Goal: Task Accomplishment & Management: Complete application form

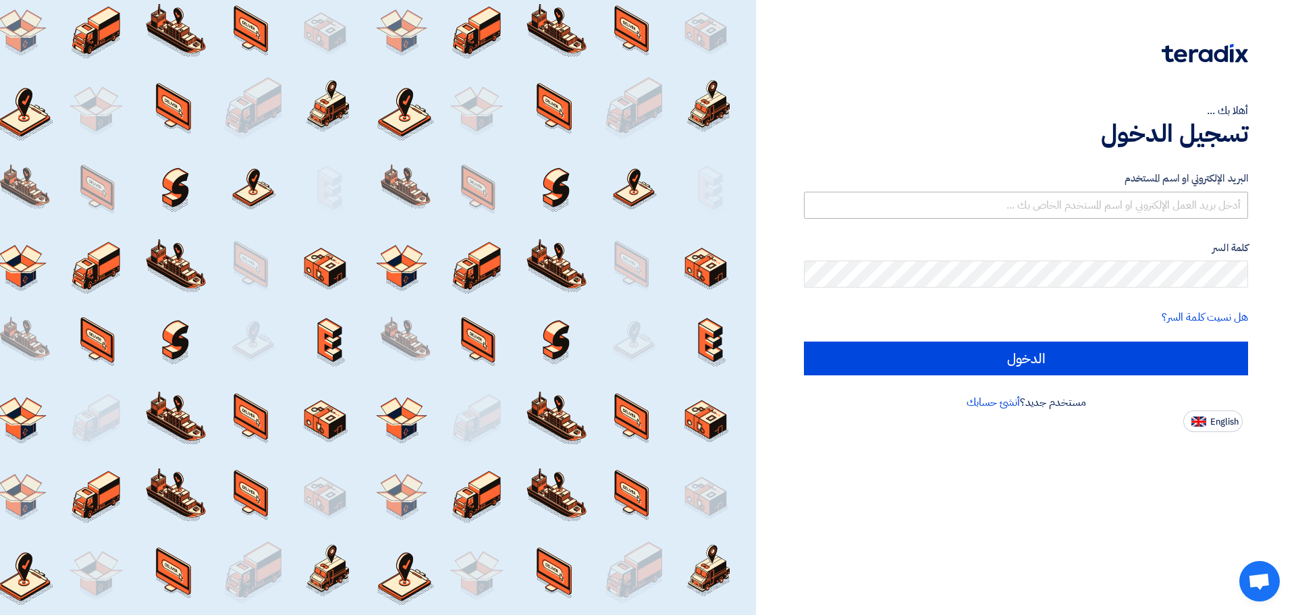
click at [1130, 191] on div "البريد الإلكتروني او اسم المستخدم" at bounding box center [1026, 195] width 444 height 48
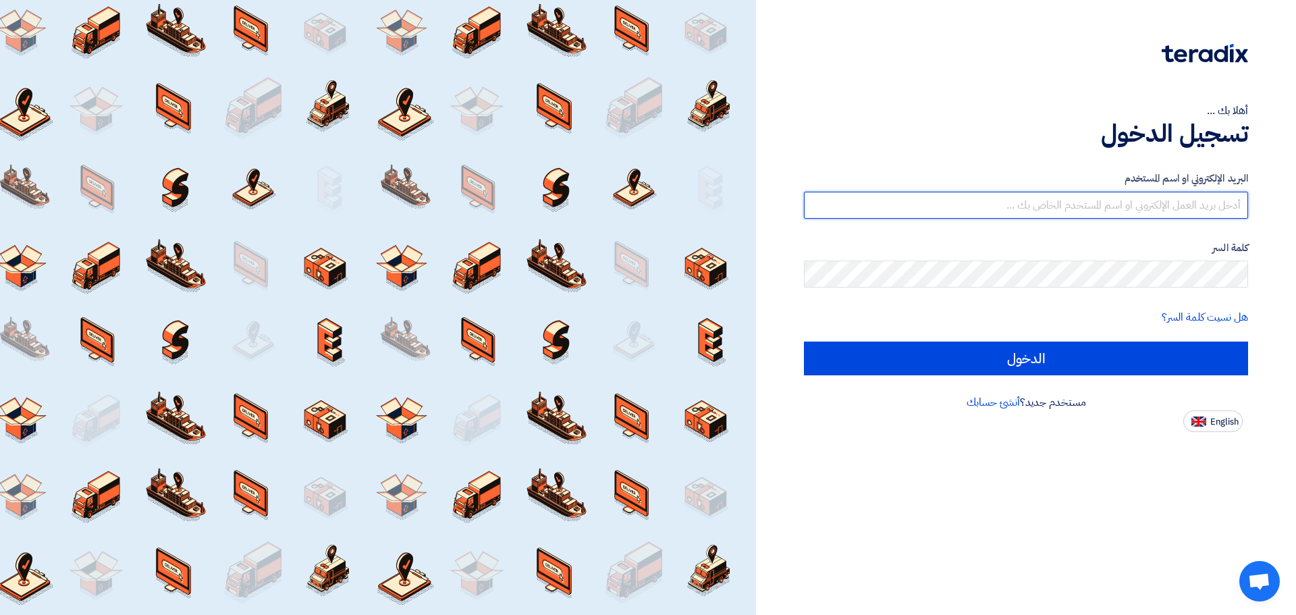
click at [1131, 198] on input "text" at bounding box center [1026, 205] width 444 height 27
type input "[EMAIL_ADDRESS][DOMAIN_NAME]"
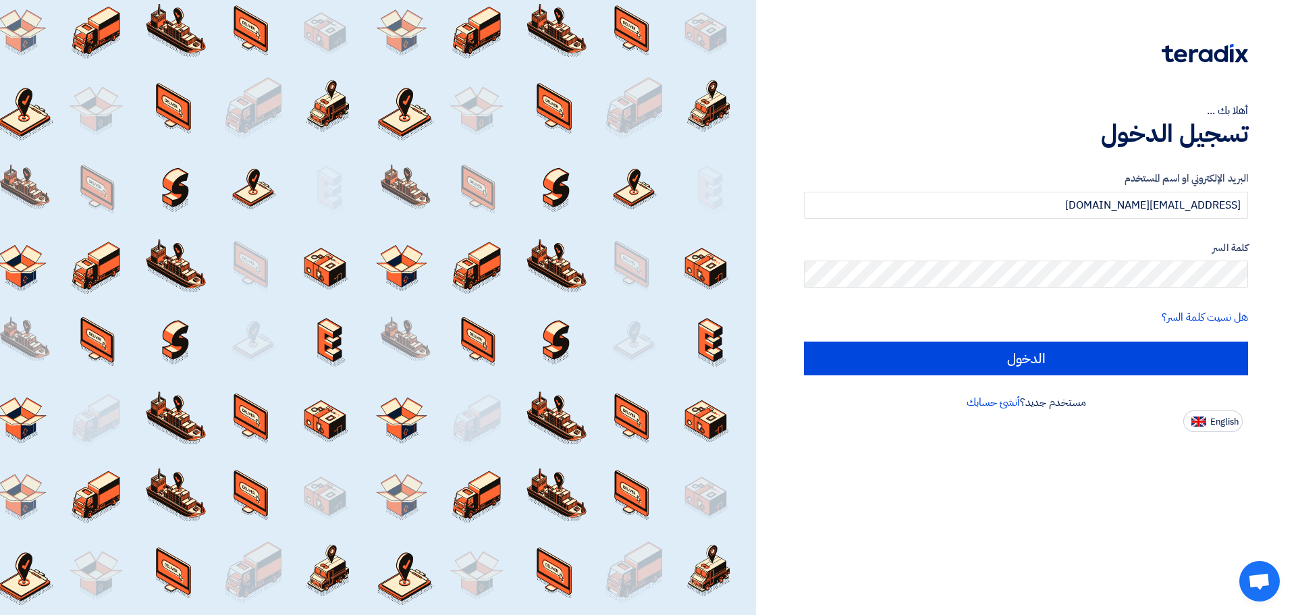
click at [804, 342] on input "الدخول" at bounding box center [1026, 359] width 444 height 34
type input "Sign in"
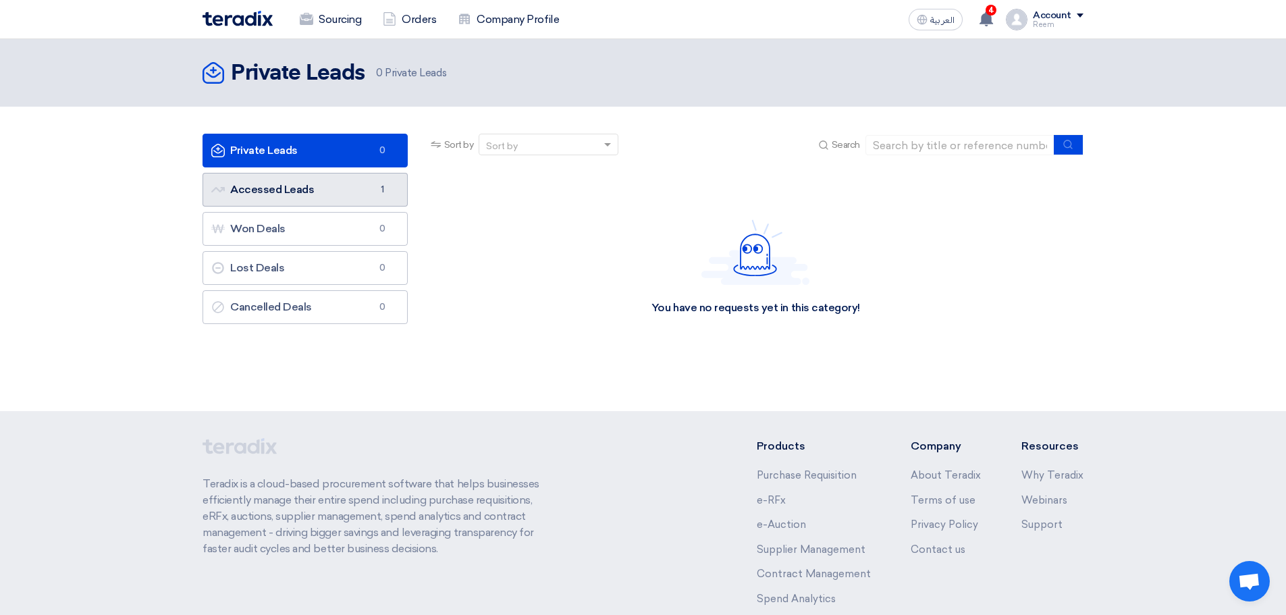
click at [360, 189] on link "Accessed Leads Accessed Leads 1" at bounding box center [305, 190] width 205 height 34
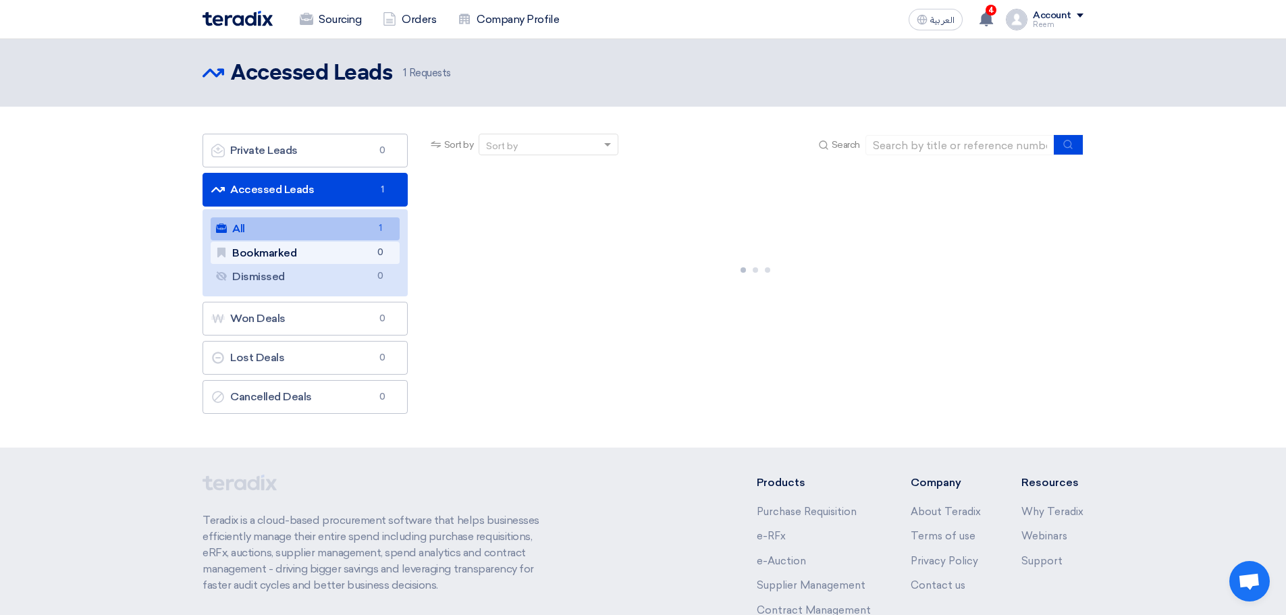
click at [319, 253] on link "Bookmarked Bookmarked 0" at bounding box center [305, 253] width 189 height 23
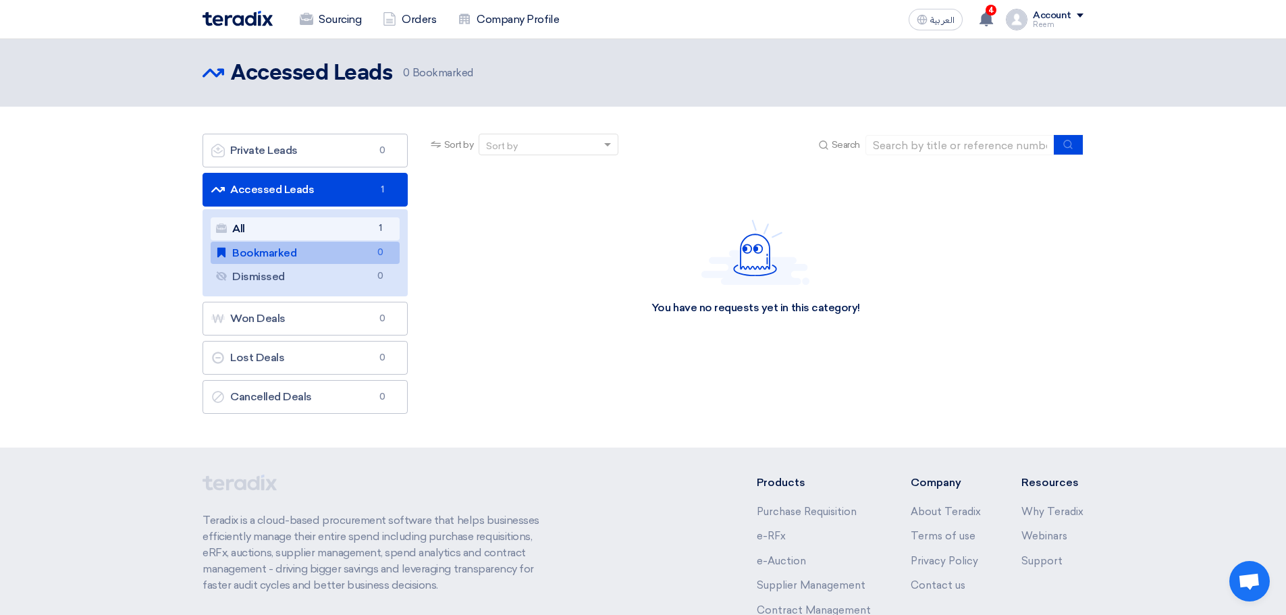
click at [350, 232] on link "All All 1" at bounding box center [305, 228] width 189 height 23
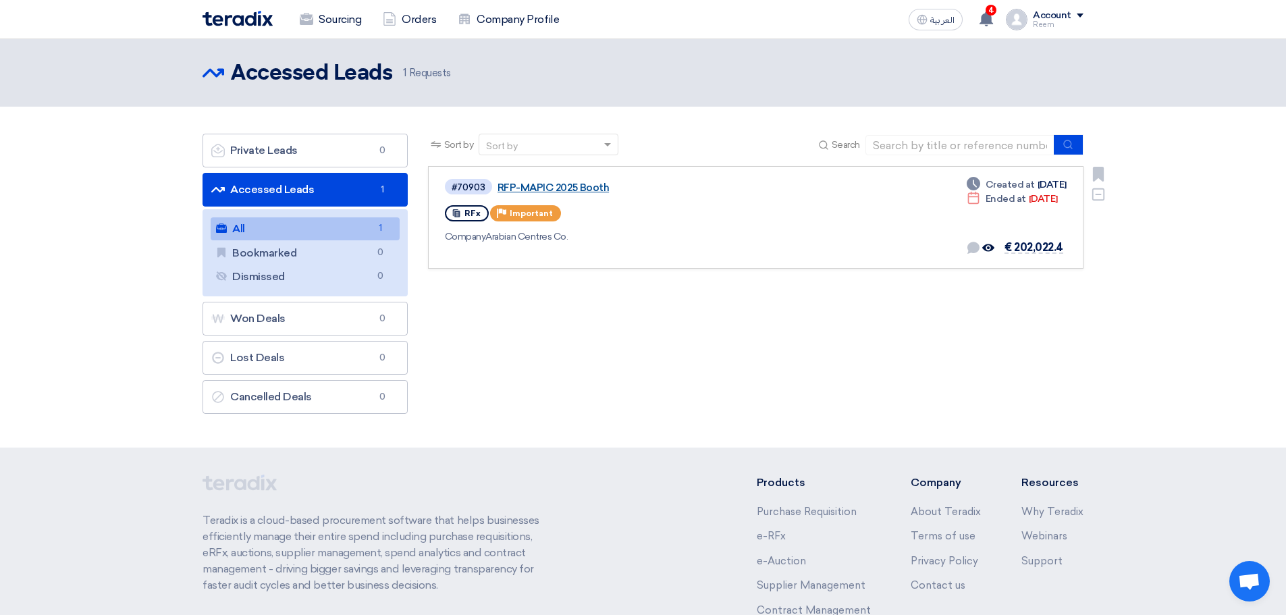
click at [524, 187] on link "RFP-MAPIC 2025 Booth" at bounding box center [667, 188] width 338 height 12
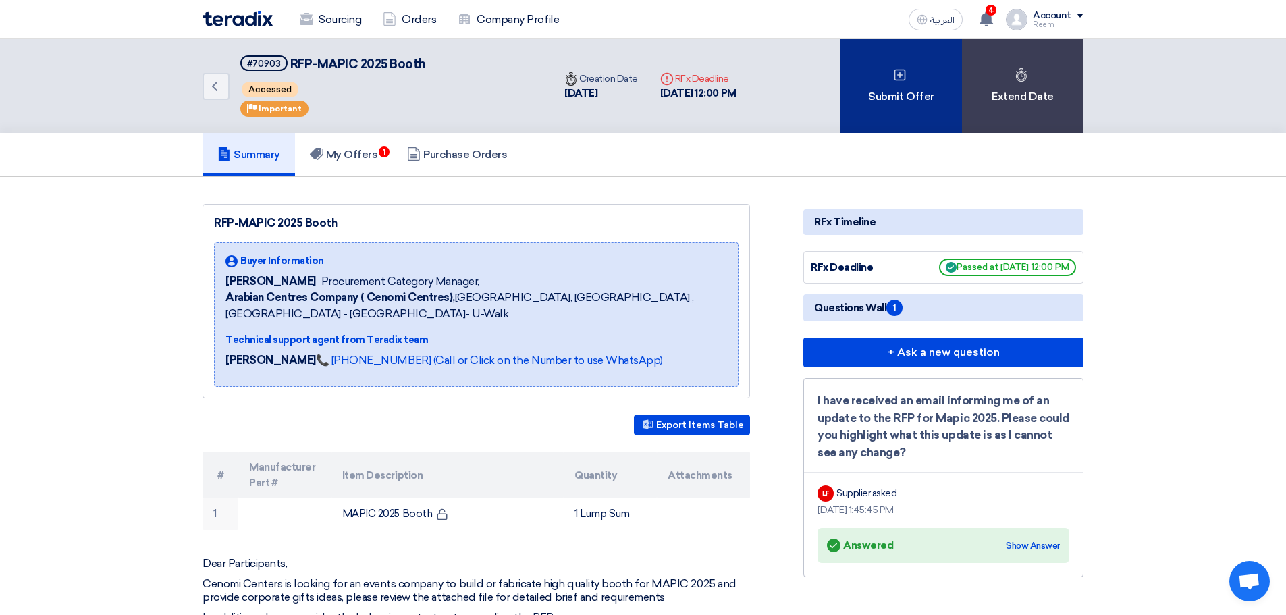
click at [918, 100] on div "Submit Offer" at bounding box center [902, 86] width 122 height 94
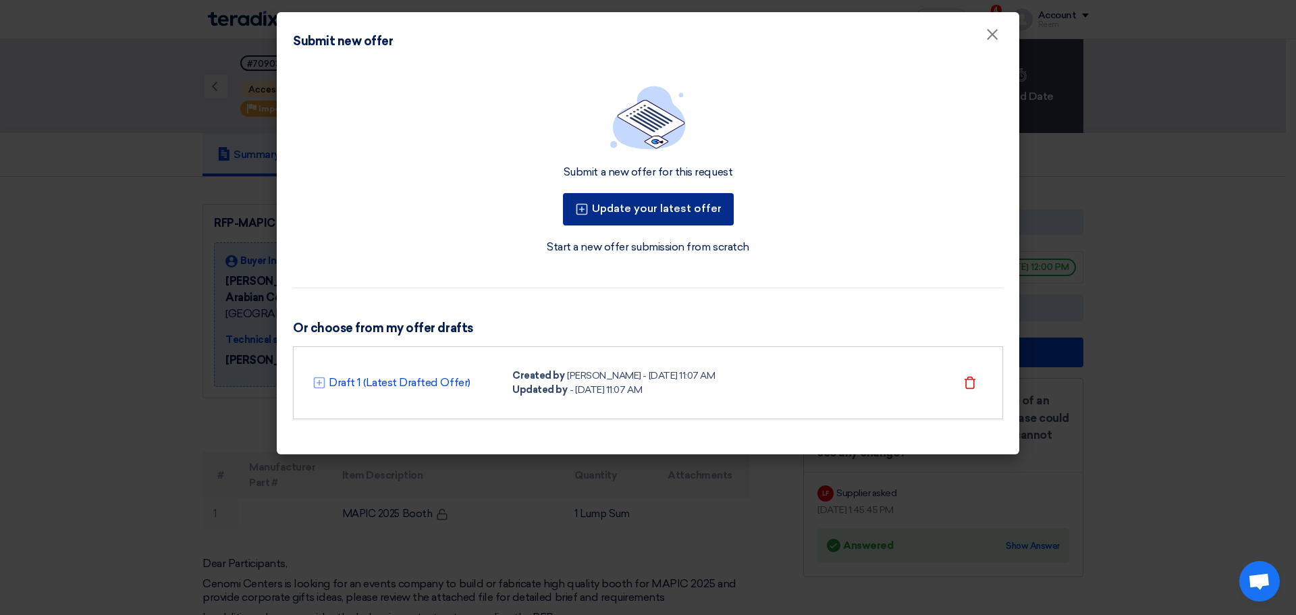
click at [695, 214] on button "Update your latest offer" at bounding box center [648, 209] width 171 height 32
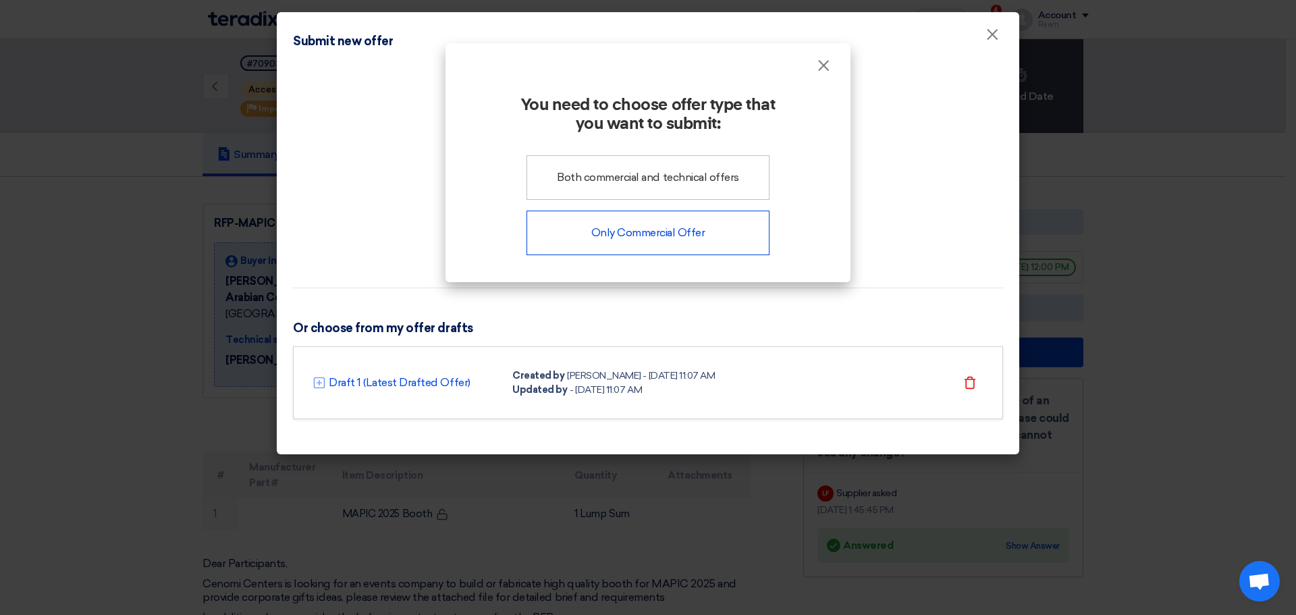
click at [716, 240] on div "Only Commercial Offer" at bounding box center [648, 233] width 243 height 45
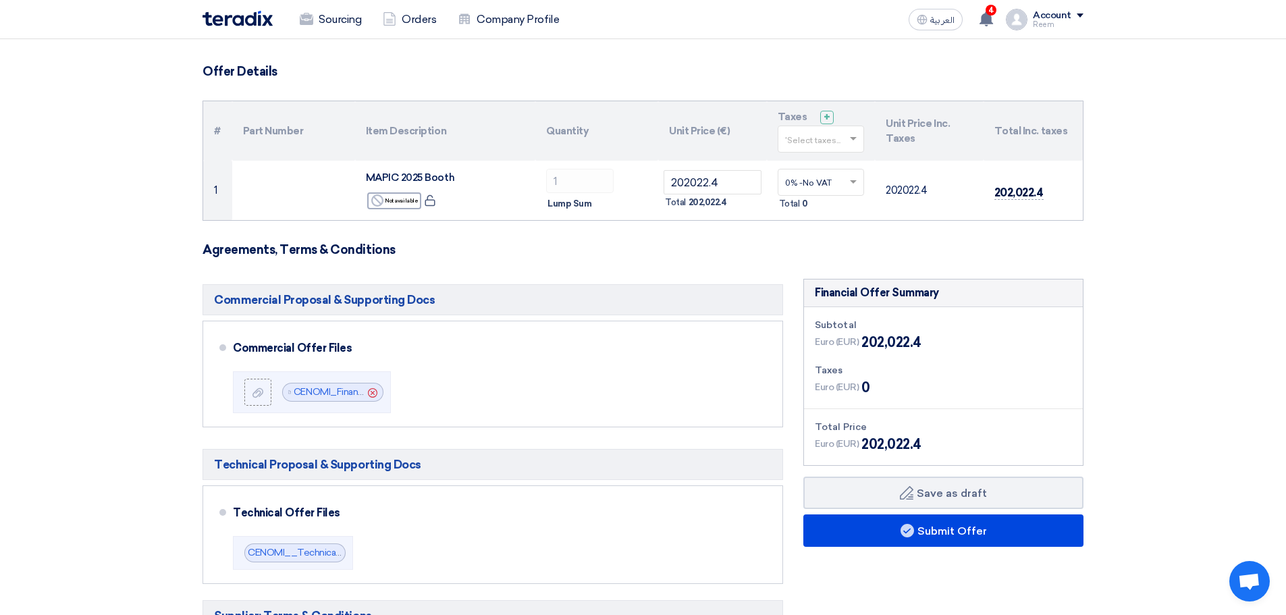
scroll to position [203, 0]
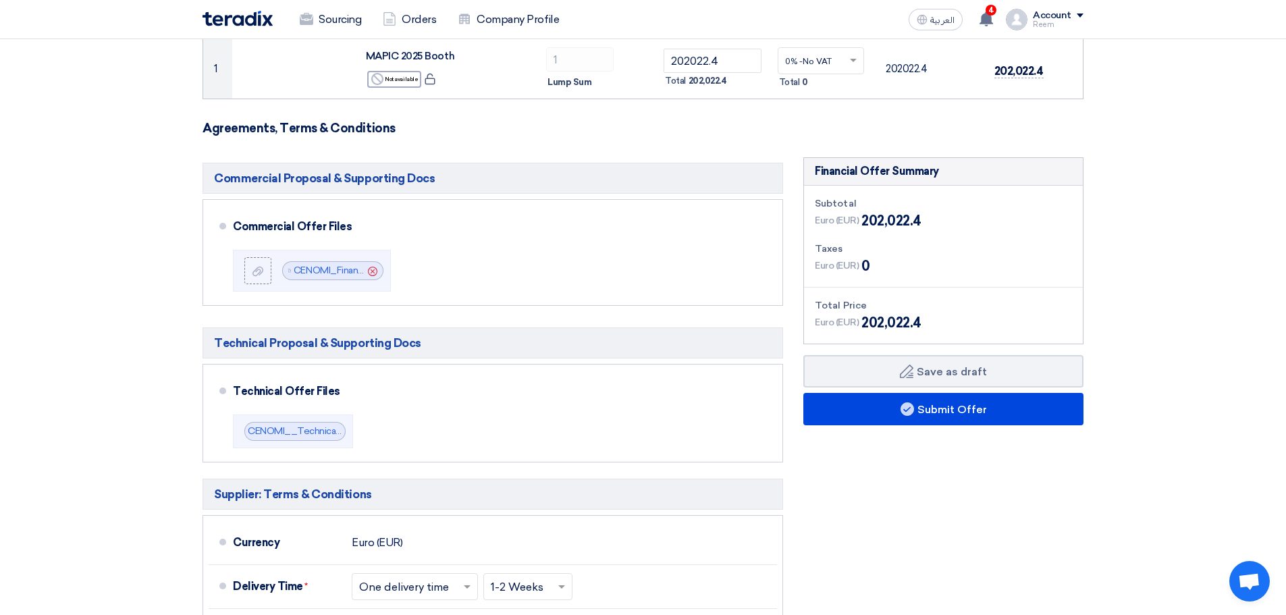
click at [884, 215] on span "202,022.4" at bounding box center [891, 221] width 60 height 20
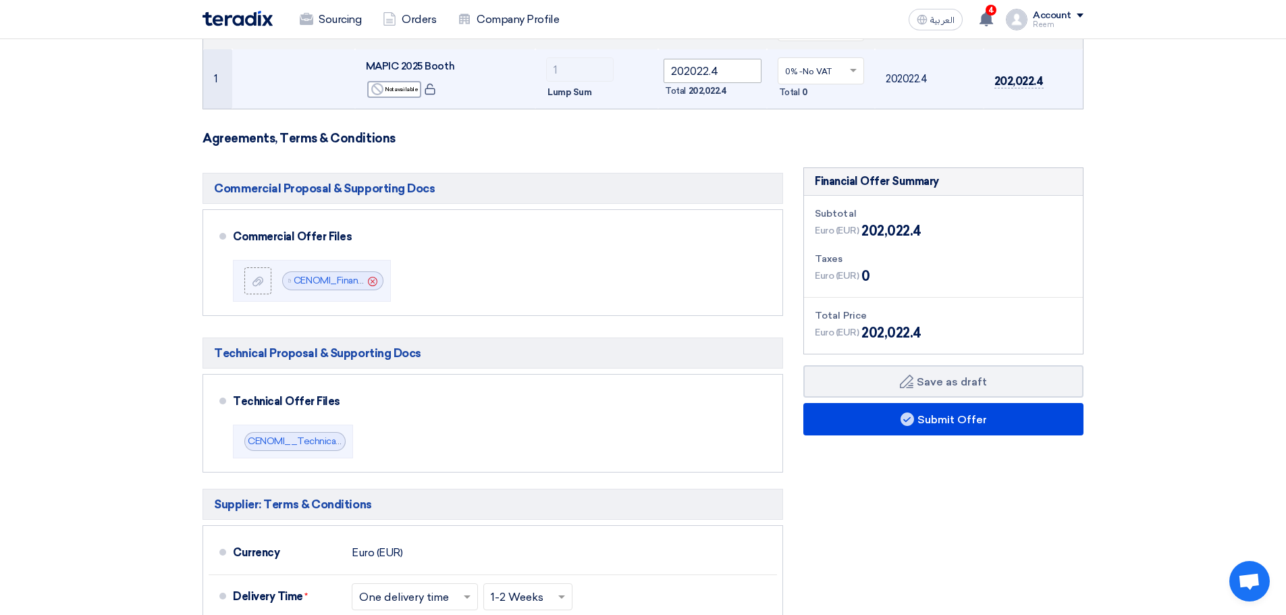
scroll to position [68, 0]
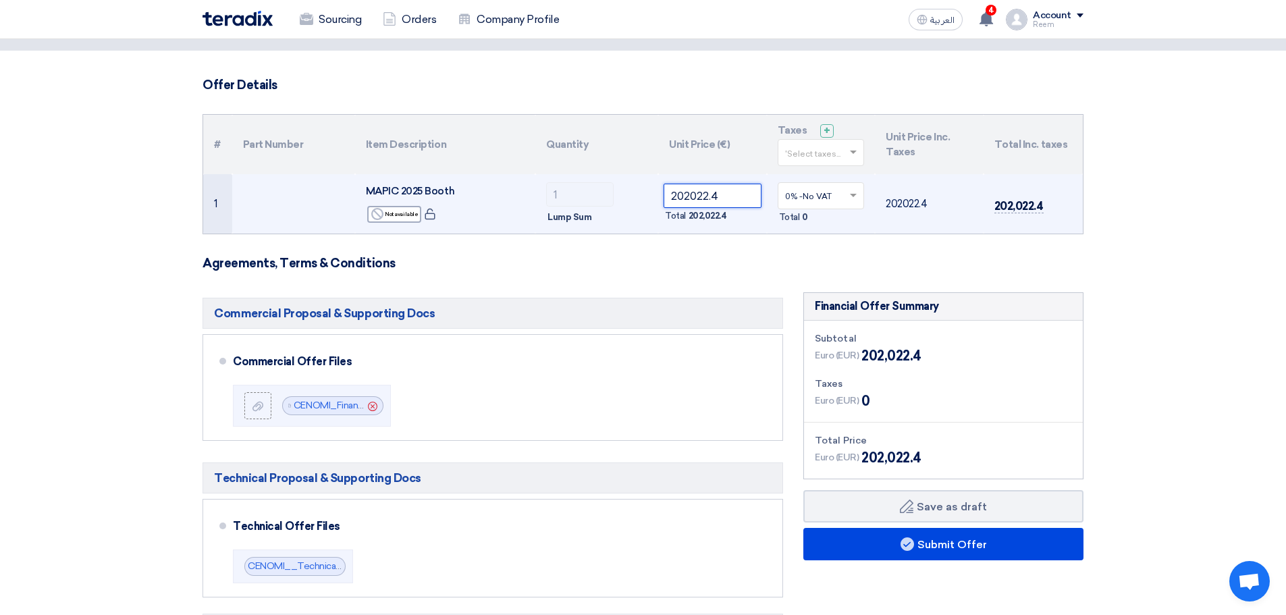
click at [697, 198] on input "202022.4" at bounding box center [713, 196] width 98 height 24
paste input "191921.28"
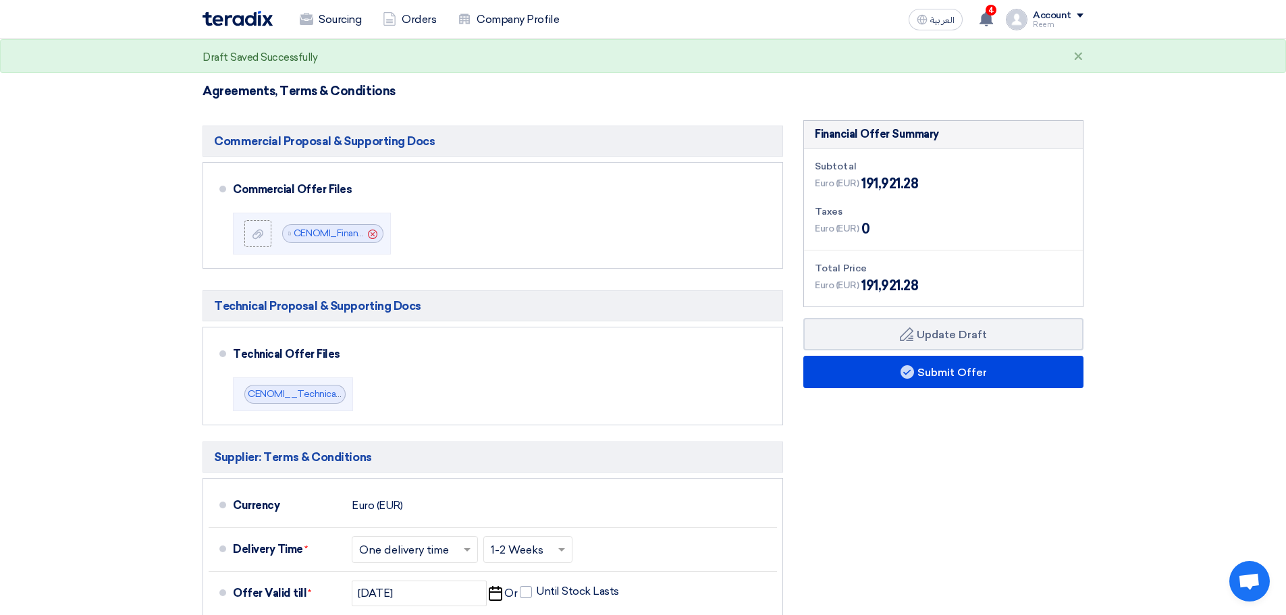
scroll to position [203, 0]
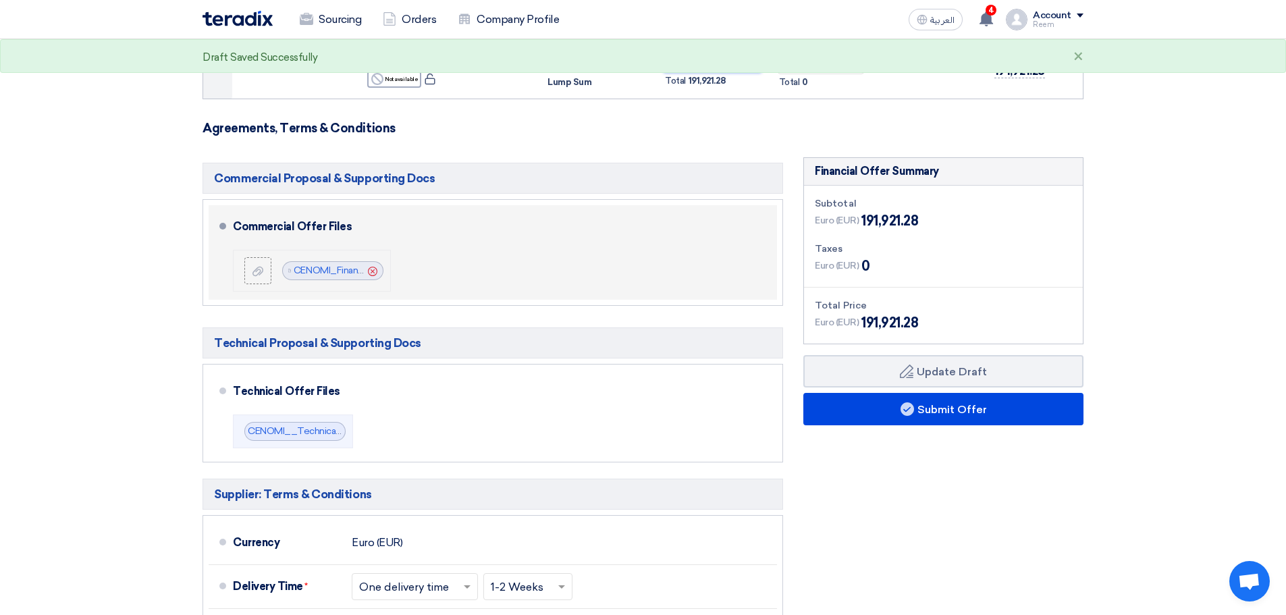
type input "191921.28"
click at [373, 271] on use at bounding box center [372, 270] width 9 height 9
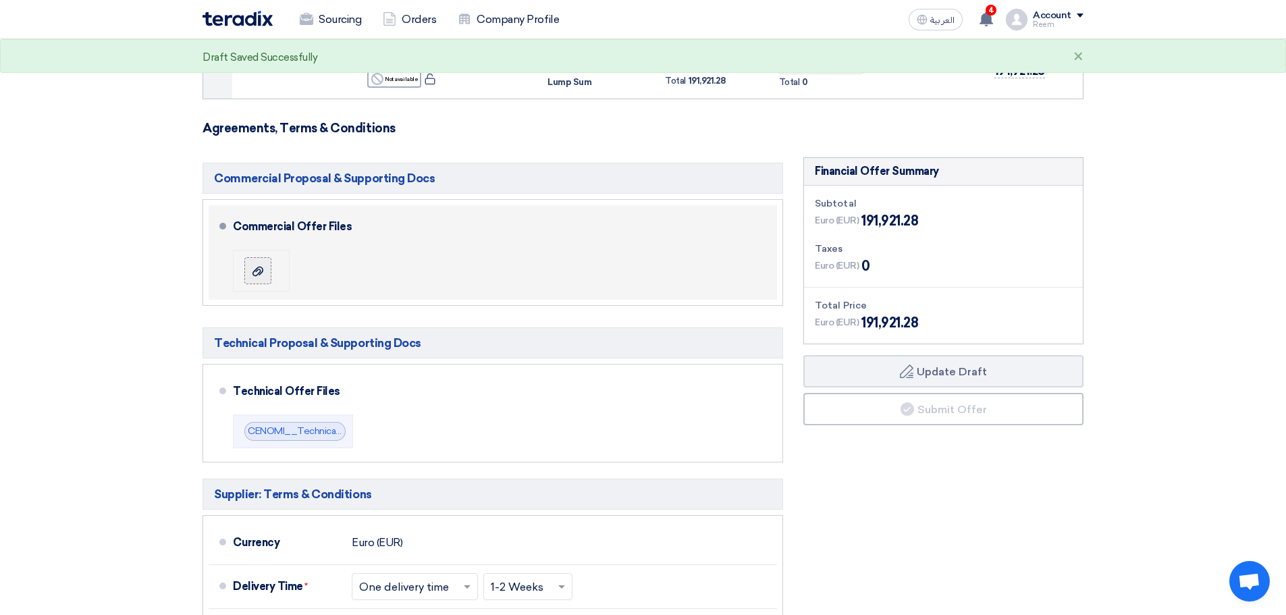
click at [271, 268] on label at bounding box center [257, 270] width 27 height 27
click at [0, 0] on input "file" at bounding box center [0, 0] width 0 height 0
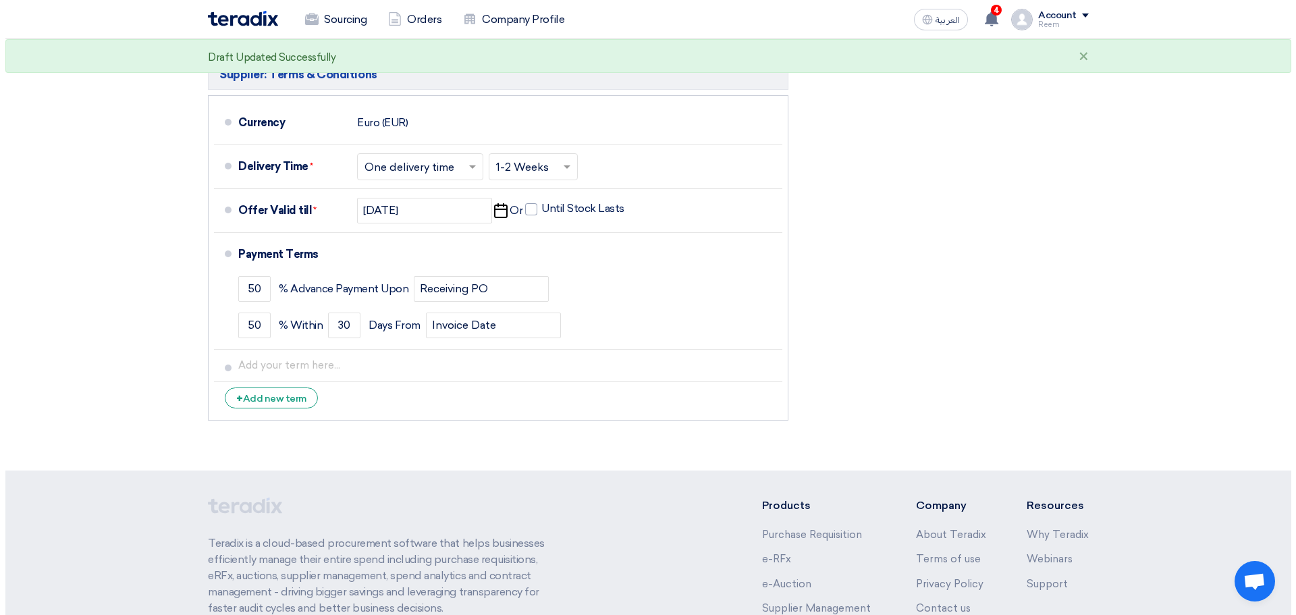
scroll to position [378, 0]
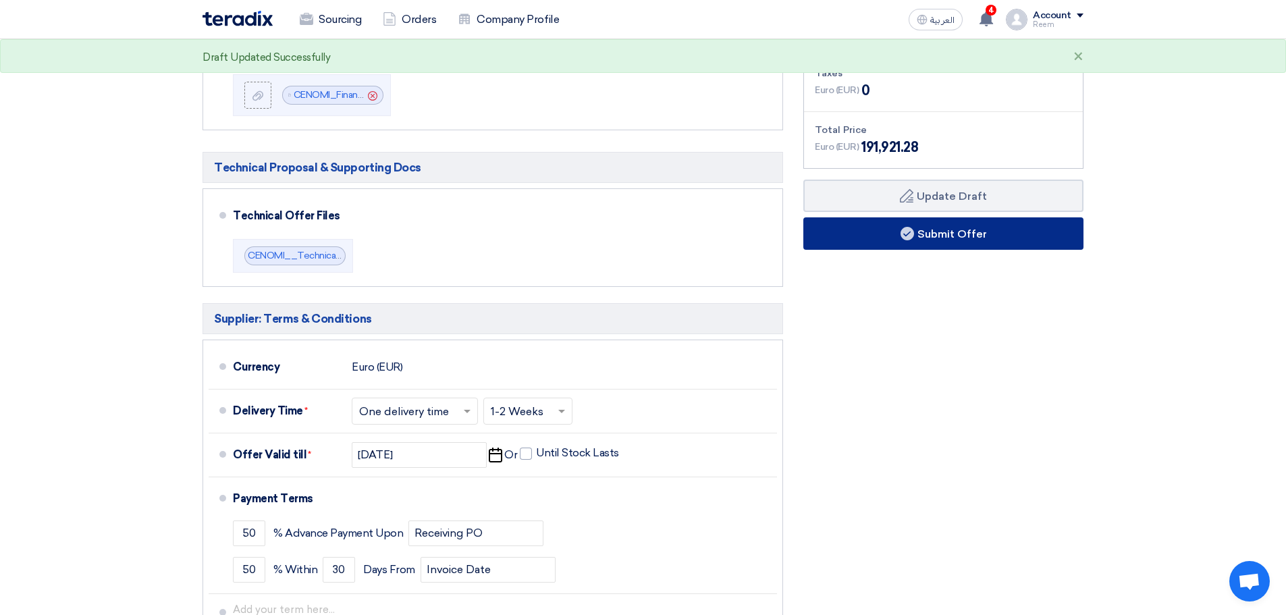
click at [928, 246] on button "Submit Offer" at bounding box center [943, 233] width 280 height 32
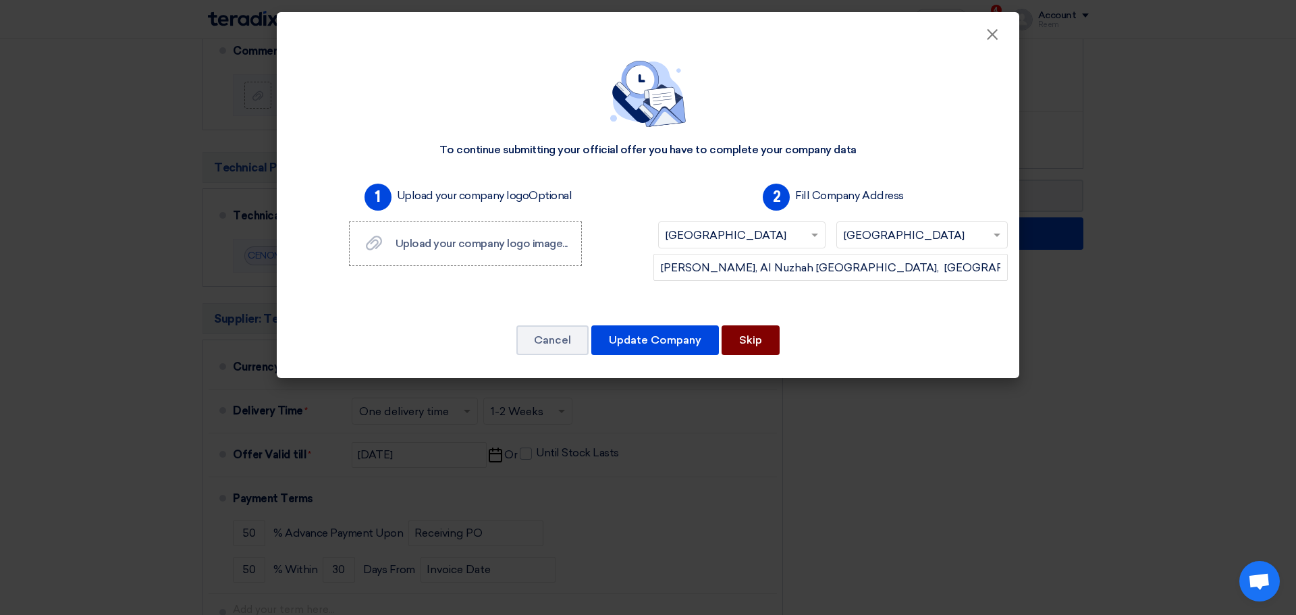
click at [763, 343] on button "Skip" at bounding box center [751, 340] width 58 height 30
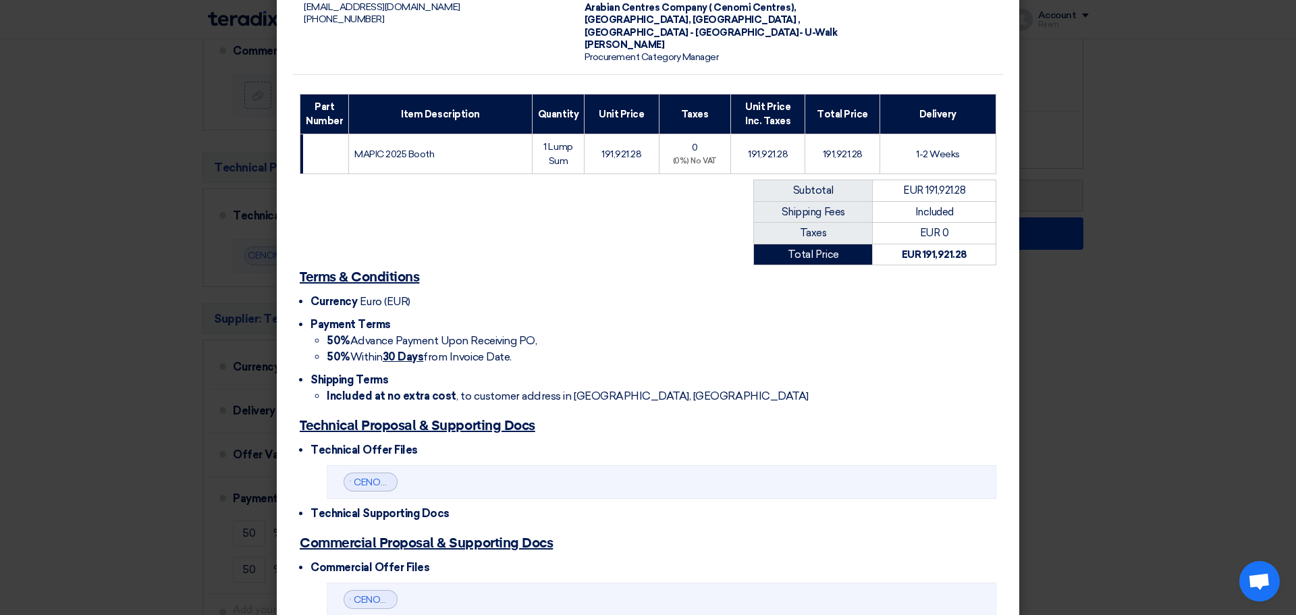
scroll to position [225, 0]
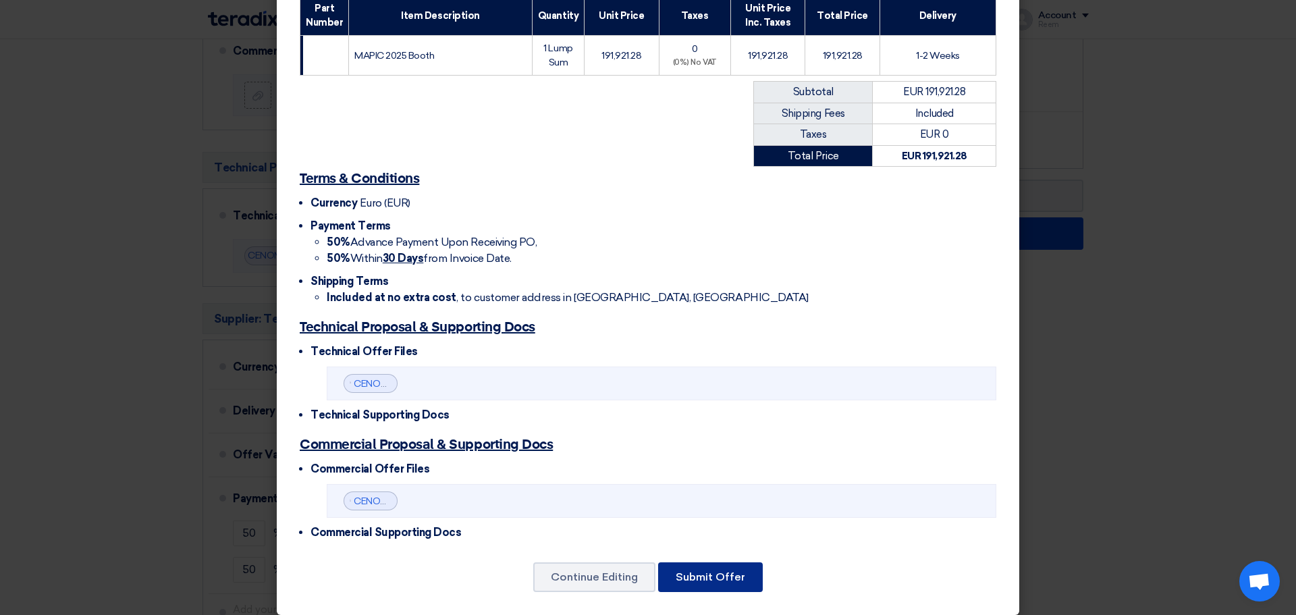
click at [735, 568] on button "Submit Offer" at bounding box center [710, 577] width 105 height 30
